Goal: Information Seeking & Learning: Learn about a topic

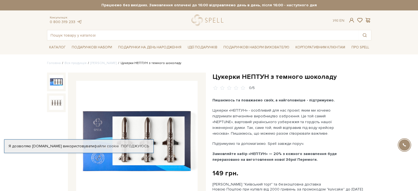
click at [168, 149] on img at bounding box center [136, 141] width 121 height 121
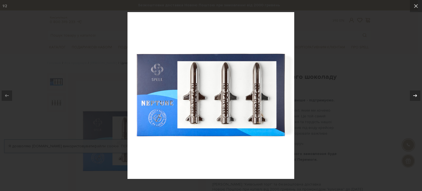
click at [418, 82] on button at bounding box center [412, 95] width 19 height 27
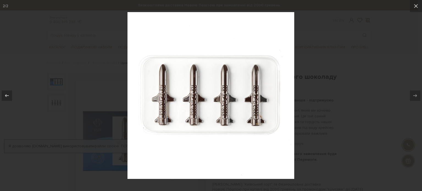
click at [374, 116] on div at bounding box center [211, 95] width 422 height 191
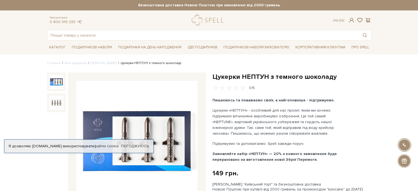
click at [55, 76] on img at bounding box center [56, 82] width 14 height 14
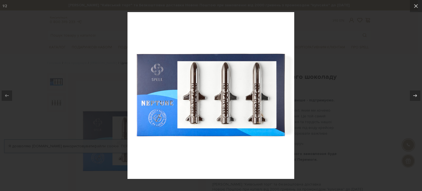
click at [384, 91] on div at bounding box center [211, 95] width 422 height 191
